Goal: Task Accomplishment & Management: Manage account settings

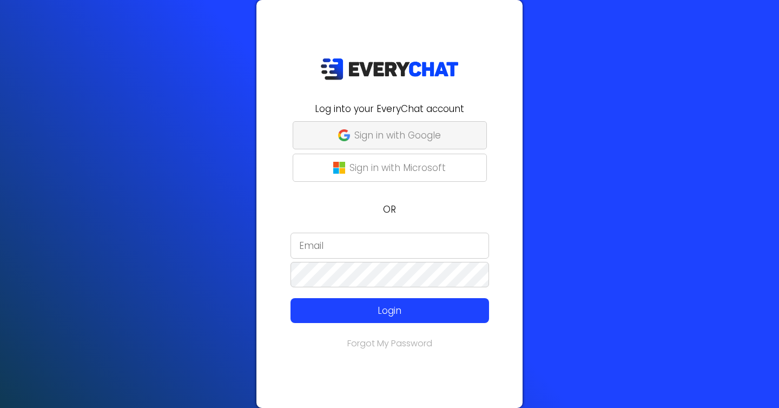
type input "[EMAIL_ADDRESS][DOMAIN_NAME]"
click at [387, 142] on p "Sign in with Google" at bounding box center [397, 135] width 87 height 14
type input "[EMAIL_ADDRESS][DOMAIN_NAME]"
click at [402, 95] on div "Log into your EveryChat account Sign in with Google Sign in with Microsoft OR a…" at bounding box center [389, 204] width 266 height 408
click at [399, 128] on button "Sign in with Google" at bounding box center [390, 135] width 194 height 28
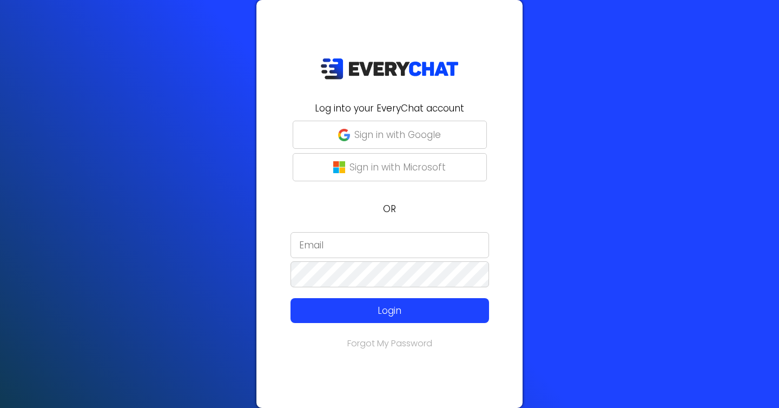
type input "[EMAIL_ADDRESS][DOMAIN_NAME]"
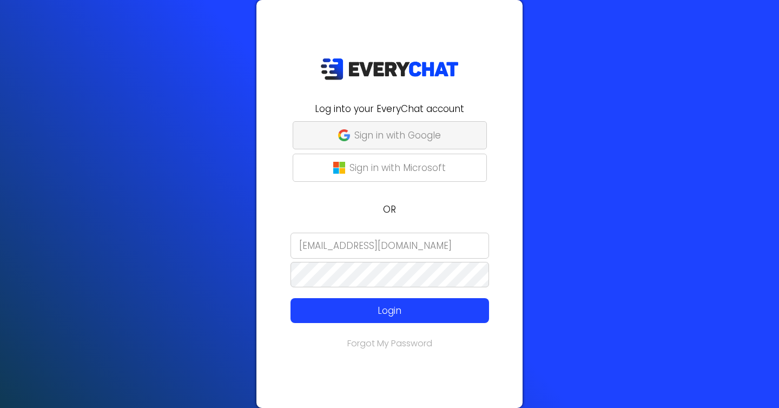
click at [392, 143] on button "Sign in with Google" at bounding box center [390, 135] width 194 height 28
